Goal: Task Accomplishment & Management: Use online tool/utility

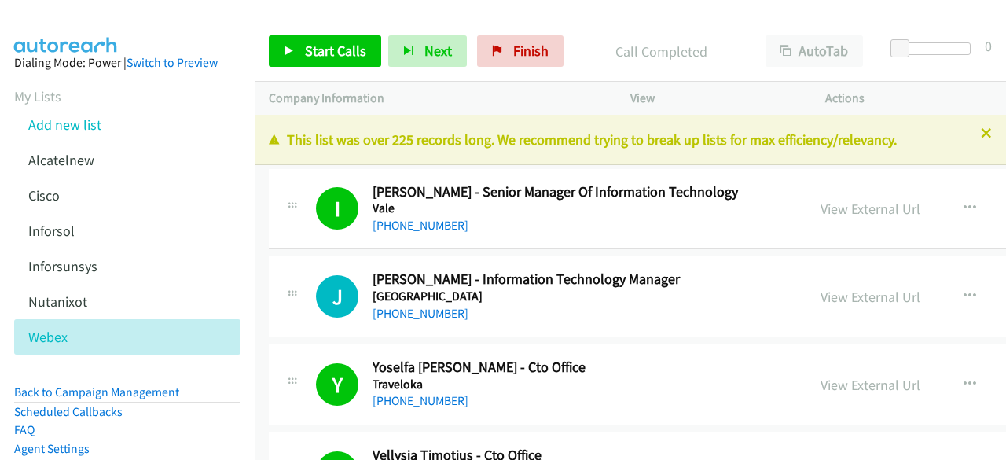
click at [164, 66] on link "Switch to Preview" at bounding box center [172, 62] width 91 height 15
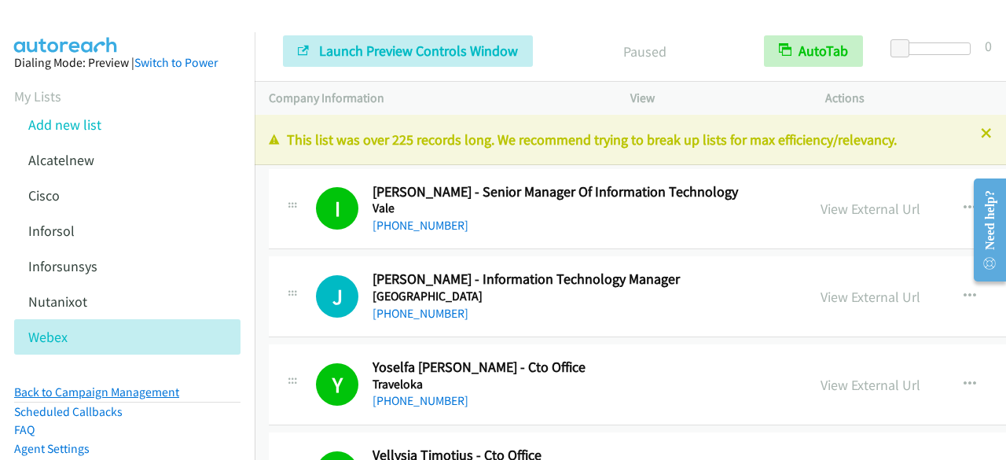
click at [51, 389] on link "Back to Campaign Management" at bounding box center [96, 391] width 165 height 15
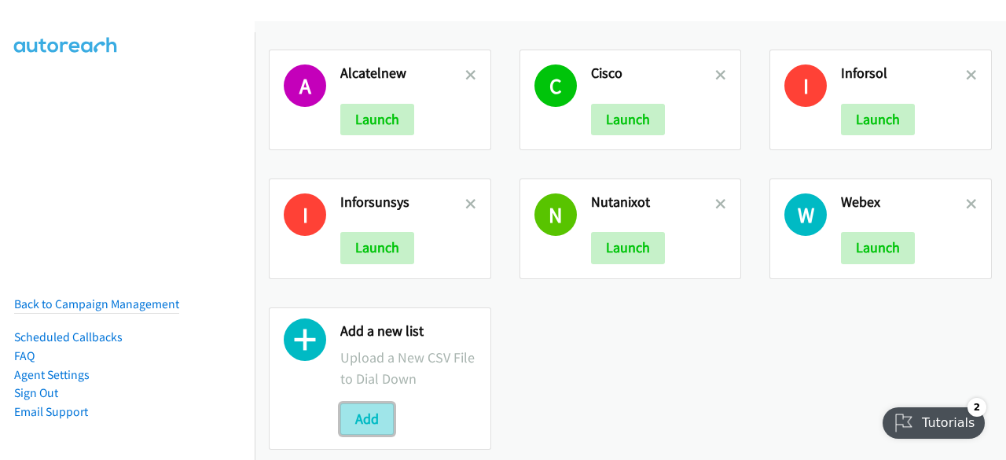
click at [377, 408] on button "Add" at bounding box center [366, 418] width 53 height 31
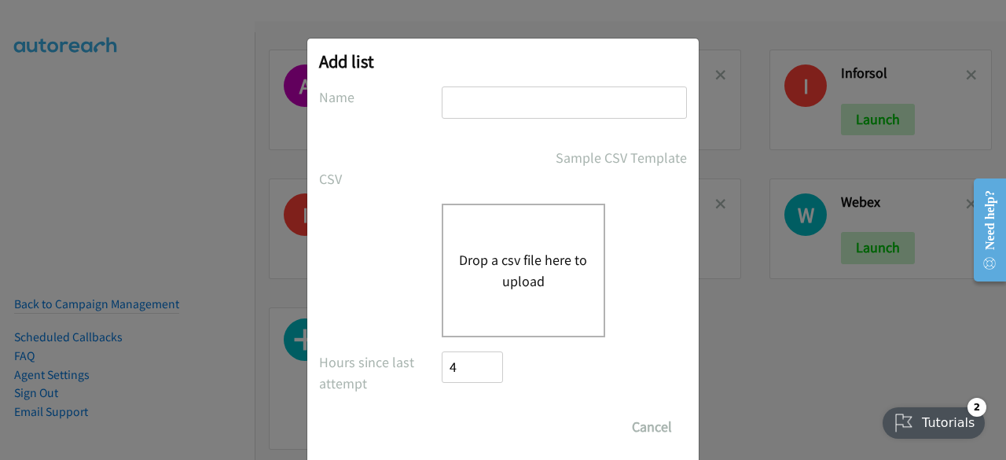
click at [520, 103] on input "text" at bounding box center [564, 102] width 245 height 32
type input "inforindo"
click at [469, 291] on div "Drop a csv file here to upload" at bounding box center [524, 271] width 164 height 134
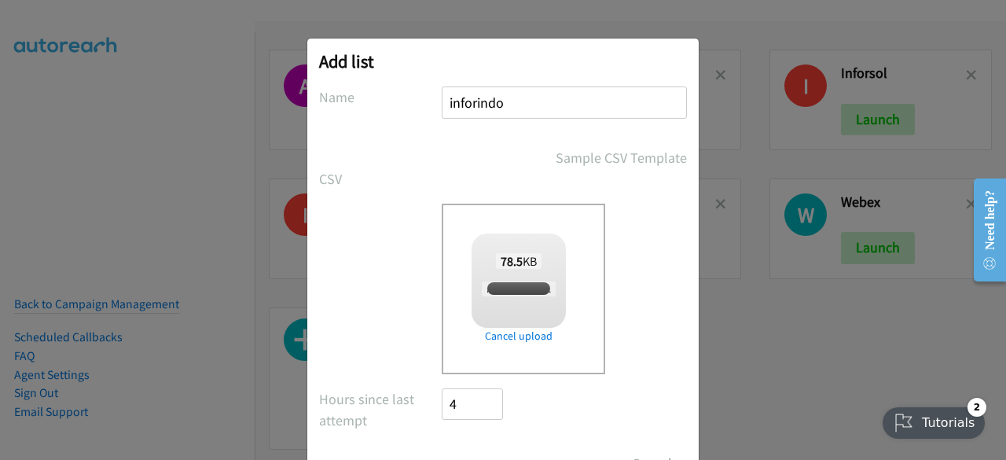
checkbox input "true"
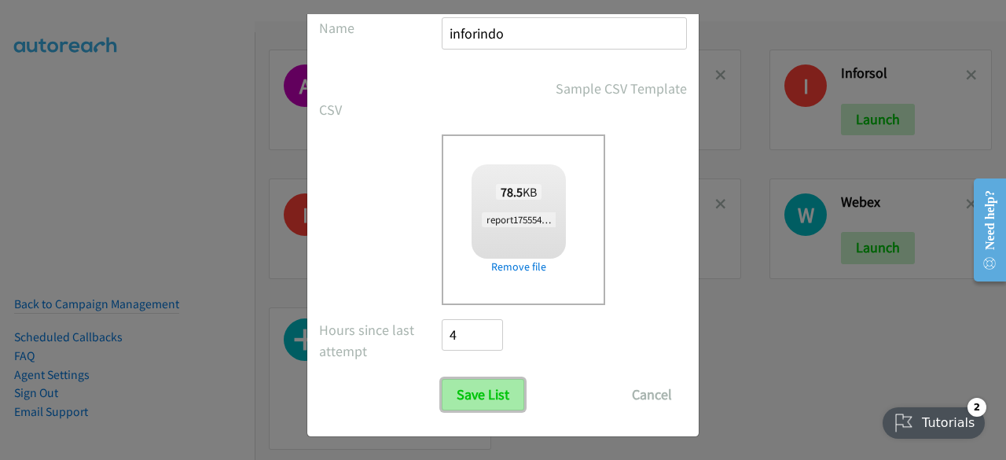
click at [484, 393] on input "Save List" at bounding box center [483, 394] width 83 height 31
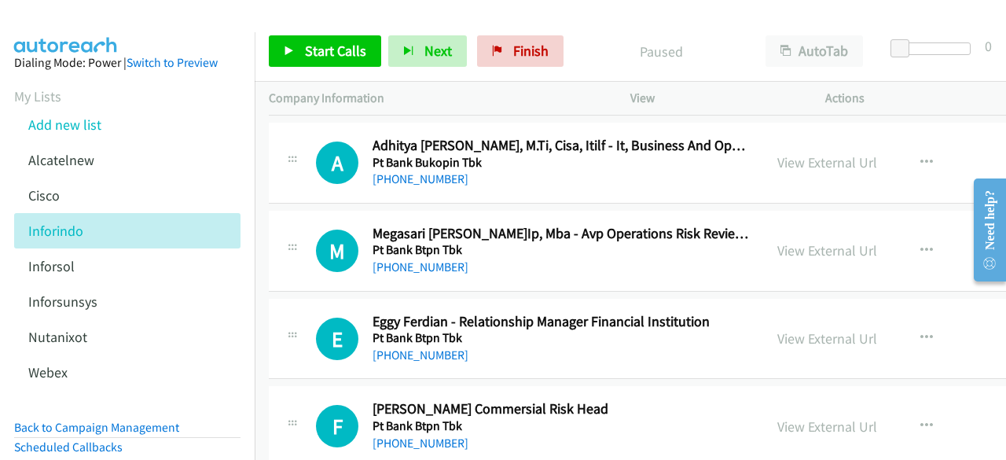
scroll to position [2157, 0]
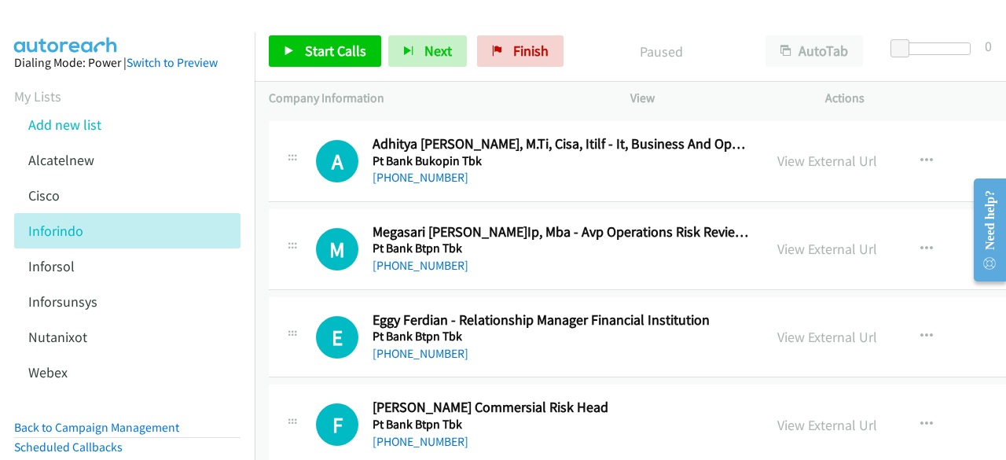
click at [483, 256] on div "+62 819-0813-1617" at bounding box center [561, 265] width 377 height 19
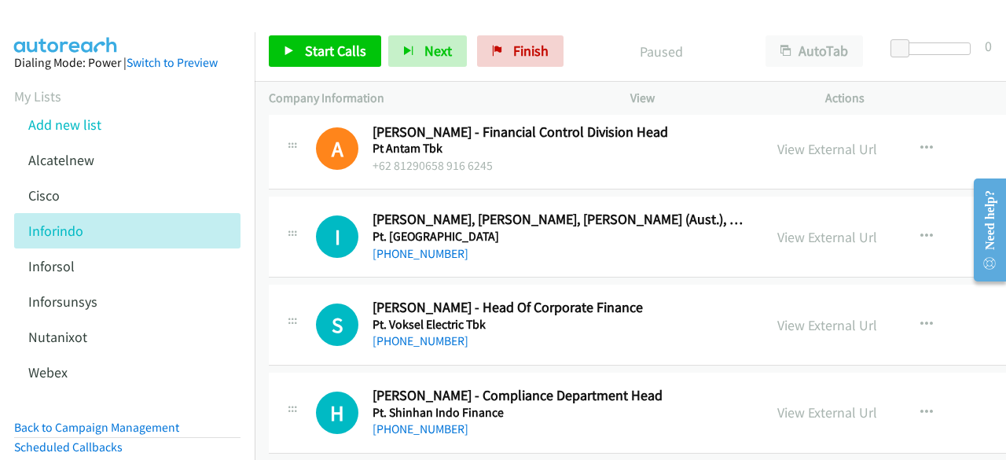
scroll to position [3404, 0]
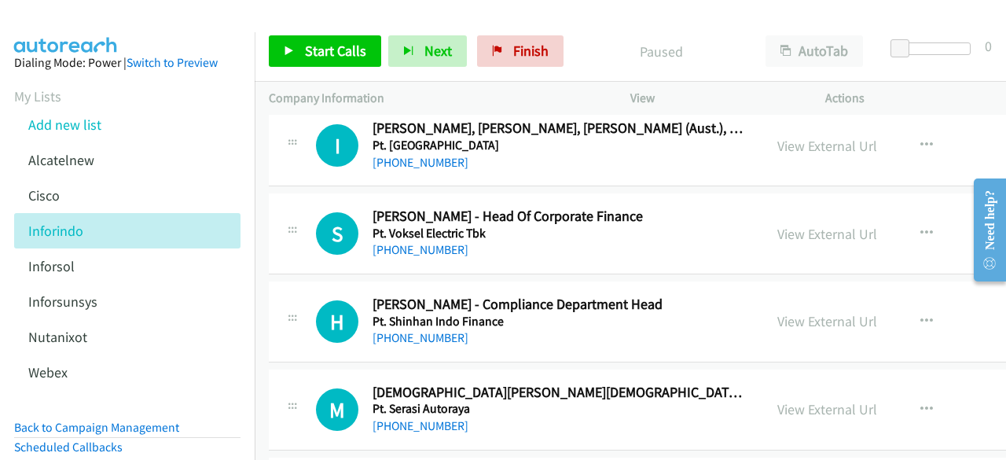
click at [483, 256] on div "S Callback Scheduled Saske Siddharta - Head Of Corporate Finance Pt. Voksel Ele…" at bounding box center [735, 233] width 932 height 81
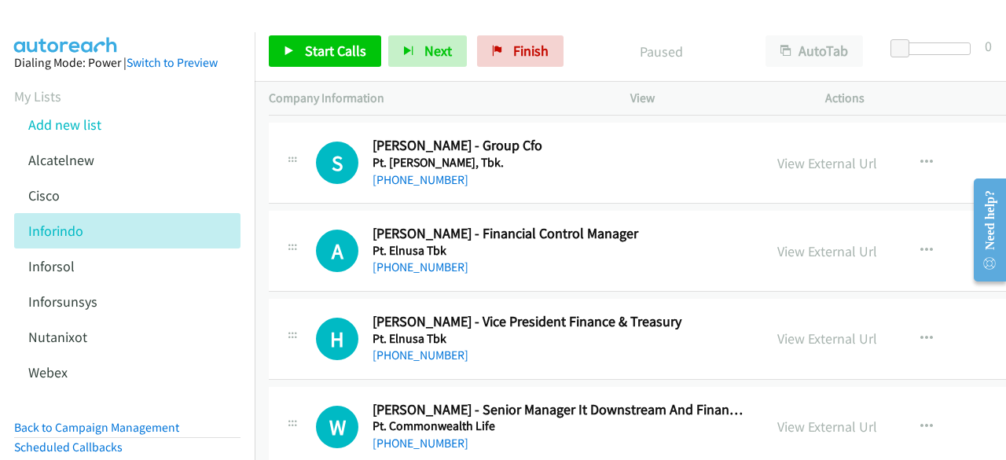
scroll to position [4795, 0]
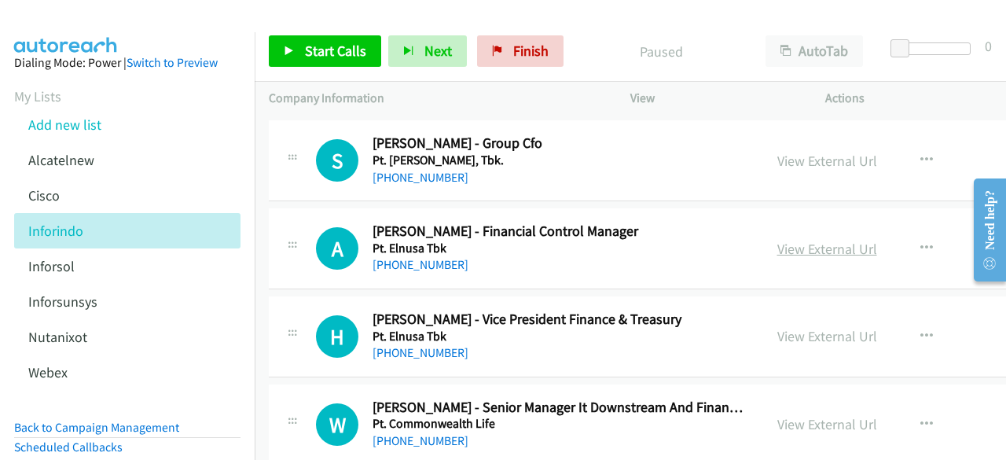
click at [778, 240] on link "View External Url" at bounding box center [828, 249] width 100 height 18
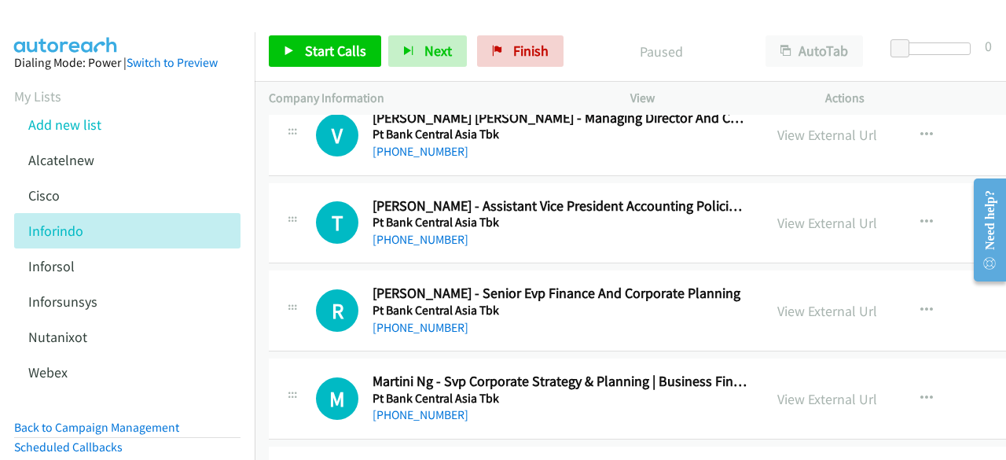
scroll to position [30928, 0]
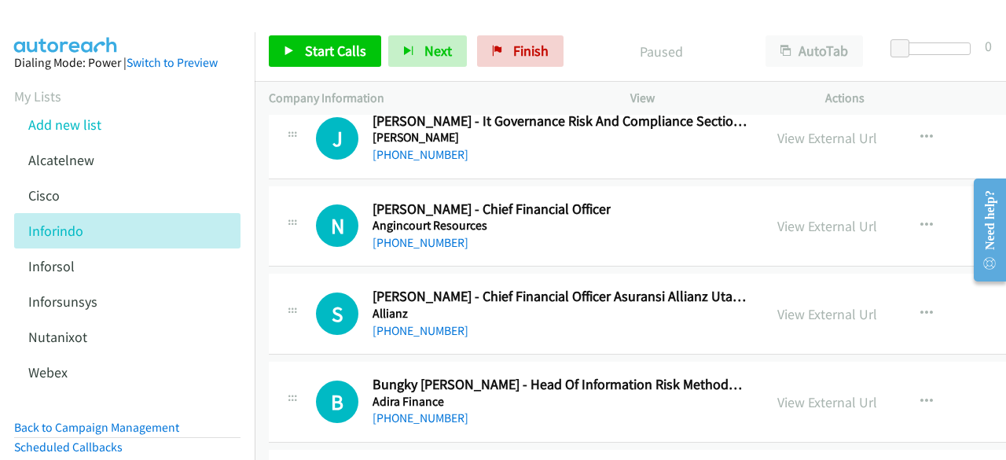
click at [783, 393] on link "View External Url" at bounding box center [828, 402] width 100 height 18
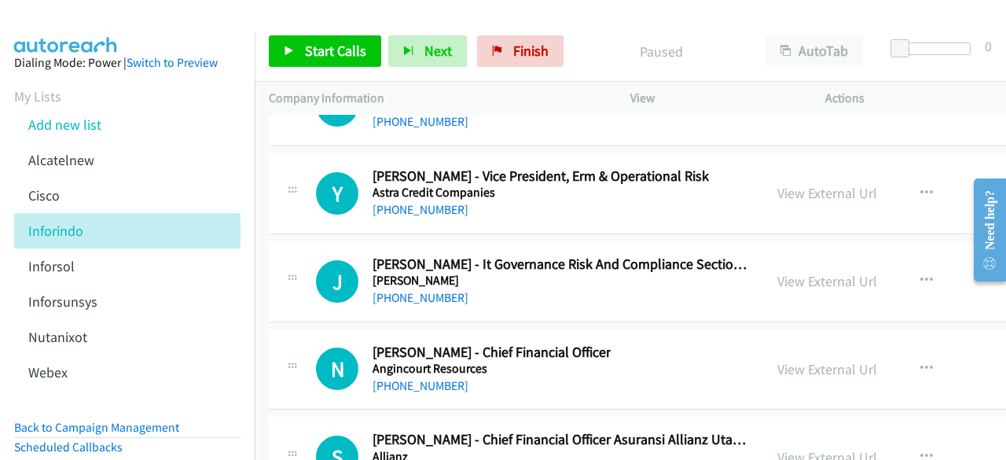
scroll to position [30782, 0]
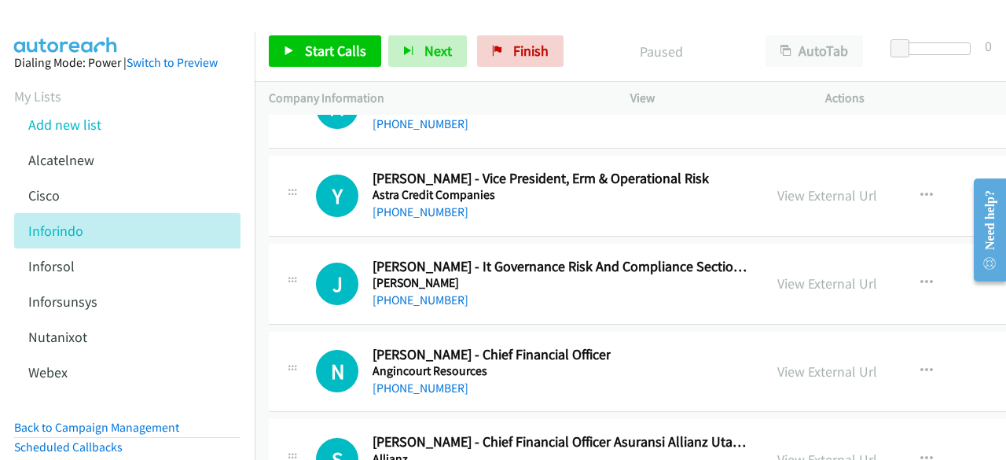
click at [778, 451] on link "View External Url" at bounding box center [828, 460] width 100 height 18
click at [785, 362] on link "View External Url" at bounding box center [828, 371] width 100 height 18
